Goal: Task Accomplishment & Management: Use online tool/utility

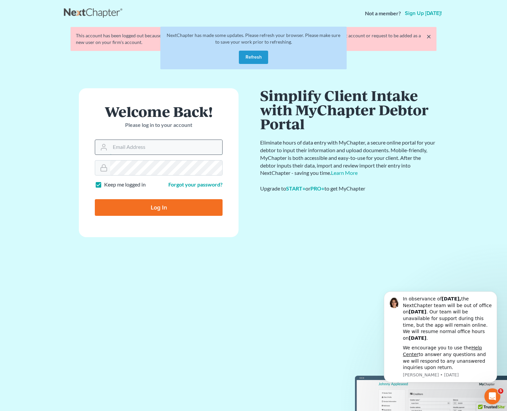
click at [128, 153] on input "Email Address" at bounding box center [166, 147] width 112 height 15
click at [246, 60] on button "Refresh" at bounding box center [253, 57] width 29 height 13
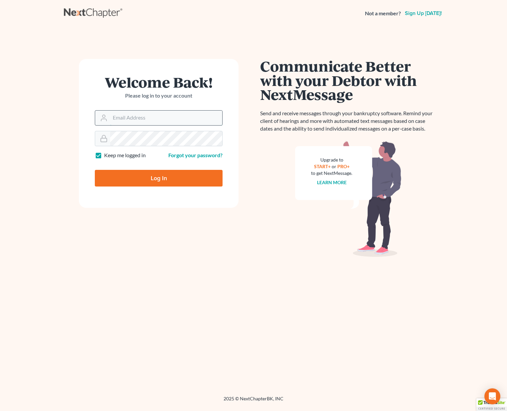
click at [140, 118] on input "Email Address" at bounding box center [166, 118] width 112 height 15
click at [0, 411] on com-1password-button at bounding box center [0, 411] width 0 height 0
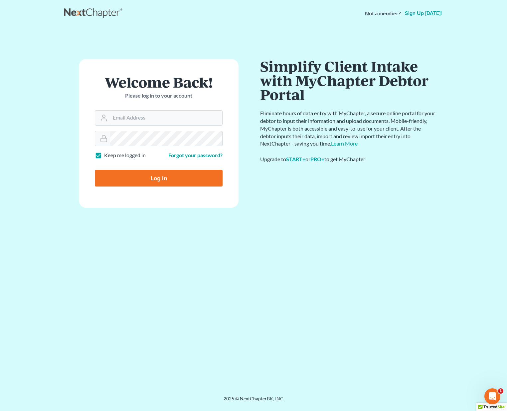
type input "[EMAIL_ADDRESS][DOMAIN_NAME]"
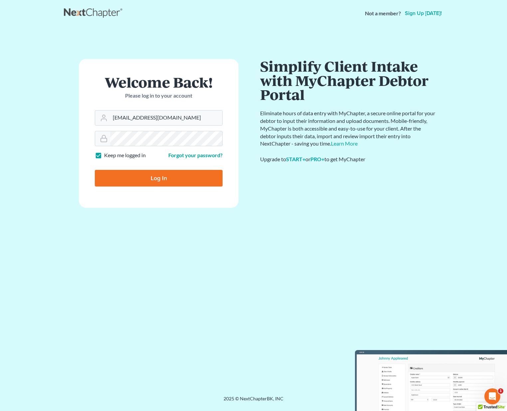
type input "Thinking..."
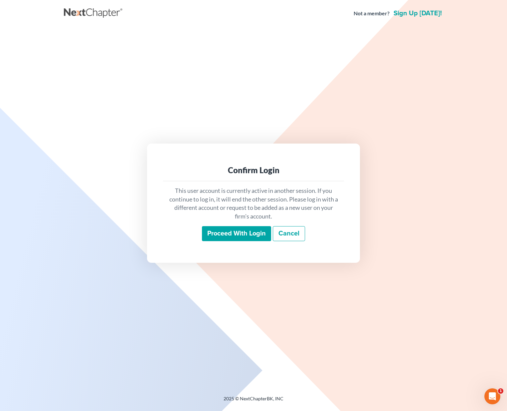
click at [230, 227] on input "Proceed with login" at bounding box center [236, 233] width 69 height 15
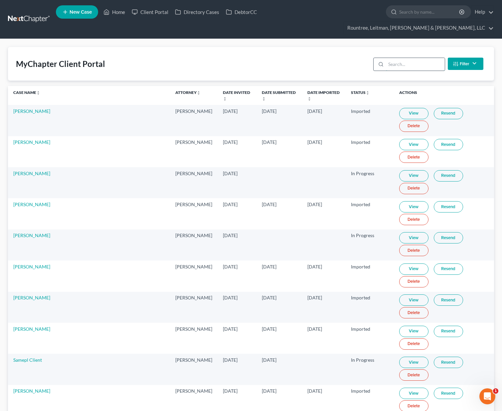
click at [404, 58] on input "search" at bounding box center [415, 64] width 59 height 13
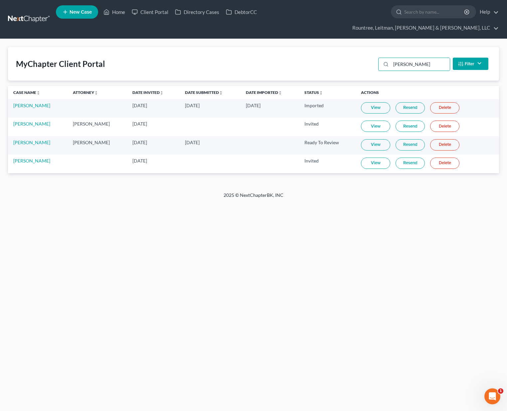
click at [405, 157] on link "Resend" at bounding box center [410, 162] width 29 height 11
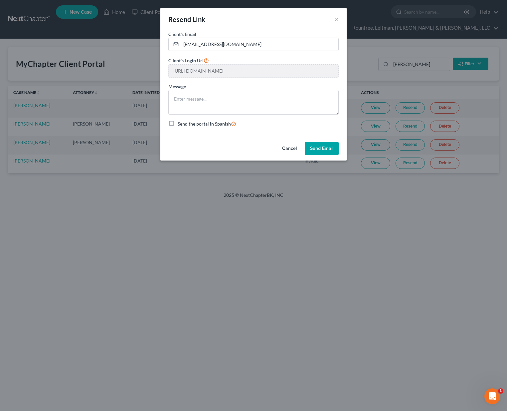
click at [318, 149] on button "Send Email" at bounding box center [322, 148] width 34 height 13
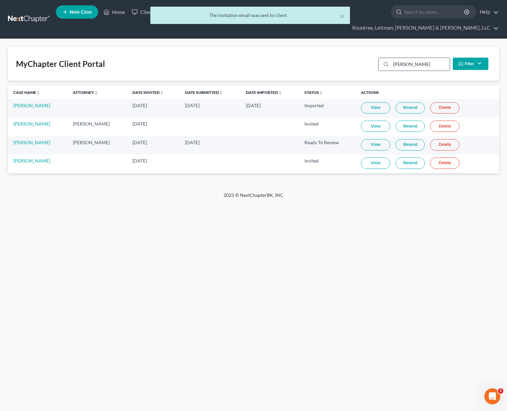
click at [405, 58] on input "[PERSON_NAME]" at bounding box center [420, 64] width 59 height 13
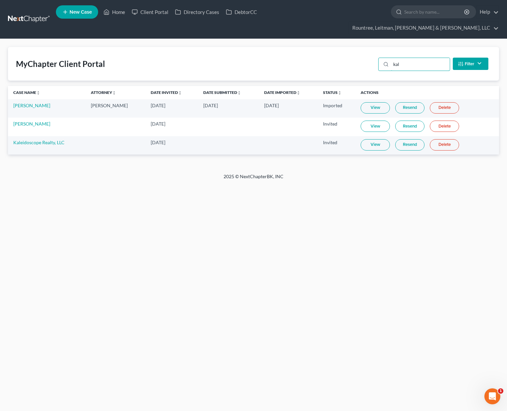
type input "kal"
click at [401, 139] on link "Resend" at bounding box center [410, 144] width 29 height 11
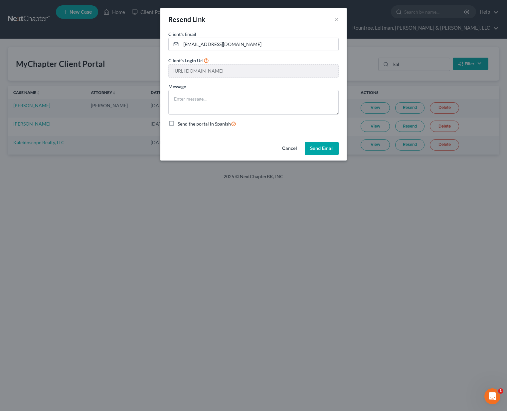
click at [329, 150] on button "Send Email" at bounding box center [322, 148] width 34 height 13
